Goal: Task Accomplishment & Management: Complete application form

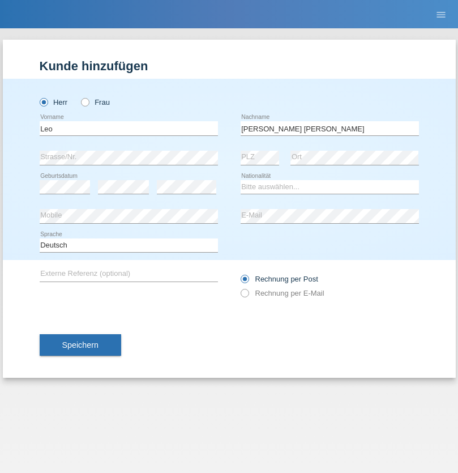
type input "[PERSON_NAME] [PERSON_NAME]"
select select "PT"
select select "C"
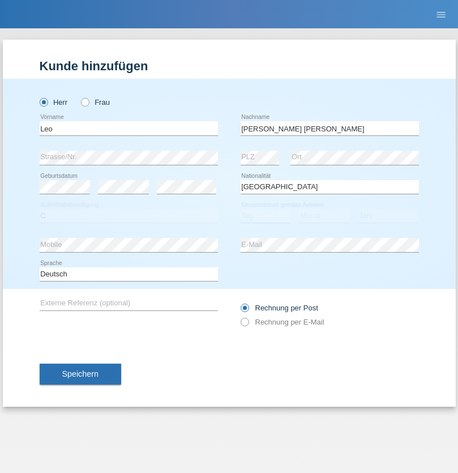
select select "09"
select select "06"
select select "2005"
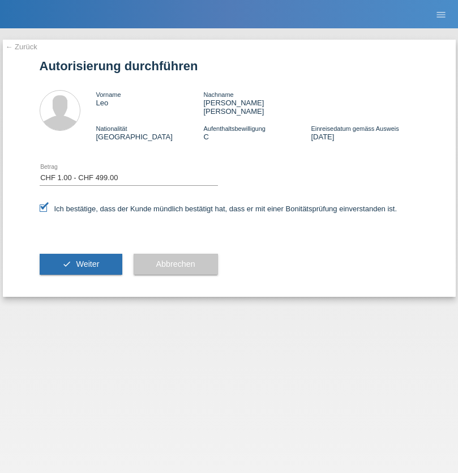
select select "1"
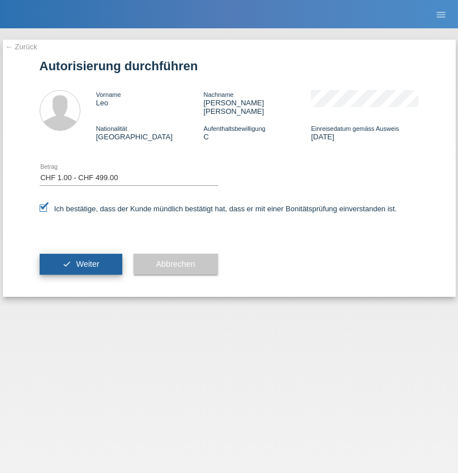
click at [80, 259] on span "Weiter" at bounding box center [87, 263] width 23 height 9
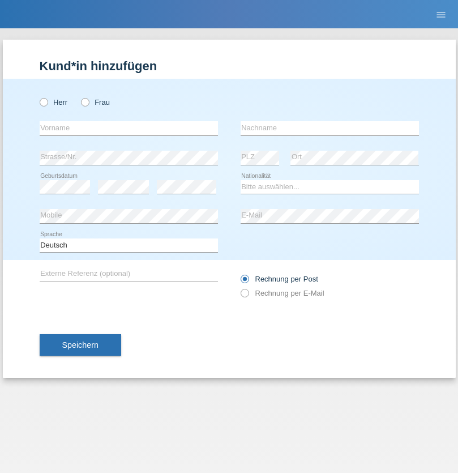
radio input "true"
click at [129, 128] on input "text" at bounding box center [129, 128] width 178 height 14
type input "Leo"
click at [329, 128] on input "text" at bounding box center [330, 128] width 178 height 14
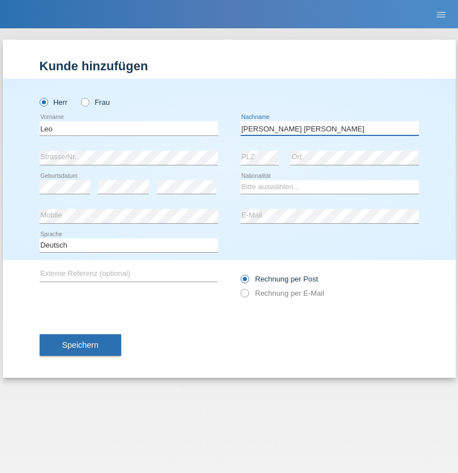
type input "[PERSON_NAME] [PERSON_NAME]"
select select "CH"
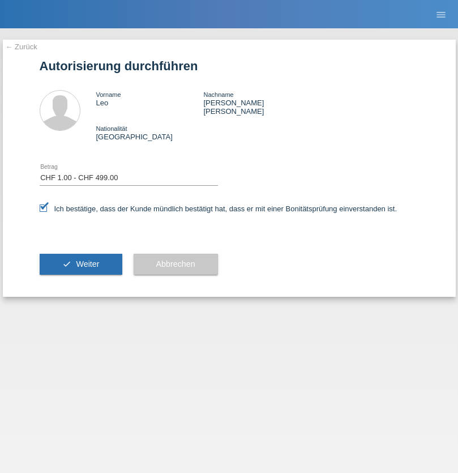
select select "1"
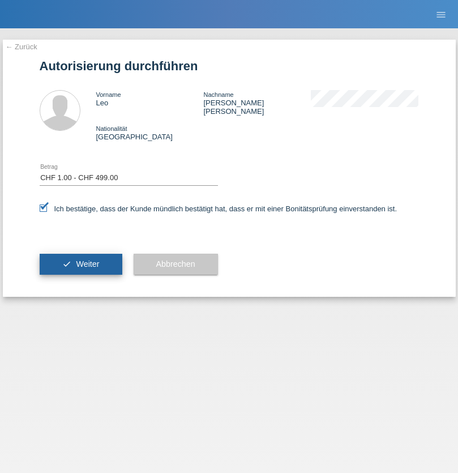
click at [80, 259] on span "Weiter" at bounding box center [87, 263] width 23 height 9
